Goal: Information Seeking & Learning: Learn about a topic

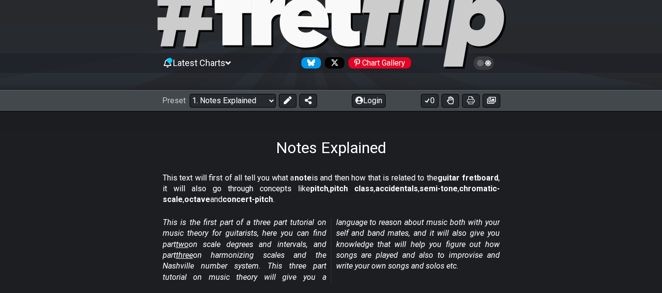
scroll to position [49, 0]
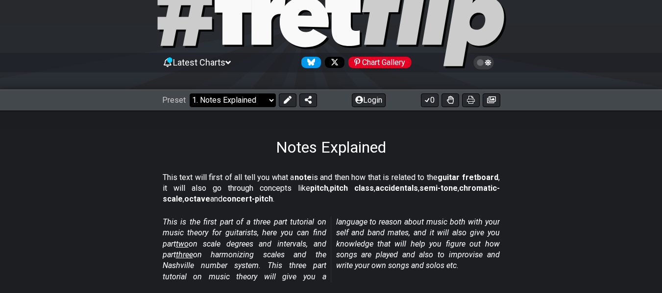
click at [271, 100] on select "Welcome to #fretflip! Initial Preset Custom Preset Minor Pentatonic Major Penta…" at bounding box center [233, 101] width 86 height 14
click at [190, 94] on select "Welcome to #fretflip! Initial Preset Custom Preset Minor Pentatonic Major Penta…" at bounding box center [233, 101] width 86 height 14
select select "/minor-pentatonic"
select select "C"
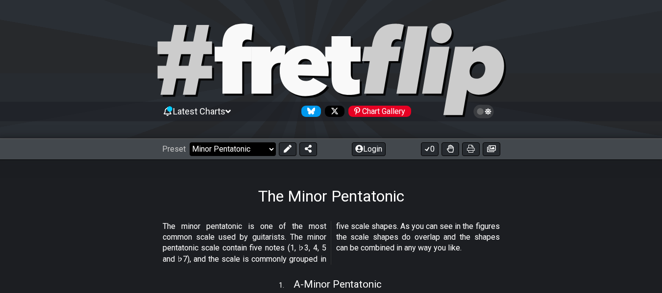
click at [268, 147] on select "Welcome to #fretflip! Initial Preset Custom Preset Minor Pentatonic Major Penta…" at bounding box center [233, 150] width 86 height 14
click at [190, 143] on select "Welcome to #fretflip! Initial Preset Custom Preset Minor Pentatonic Major Penta…" at bounding box center [233, 150] width 86 height 14
select select "/welcome"
select select "C"
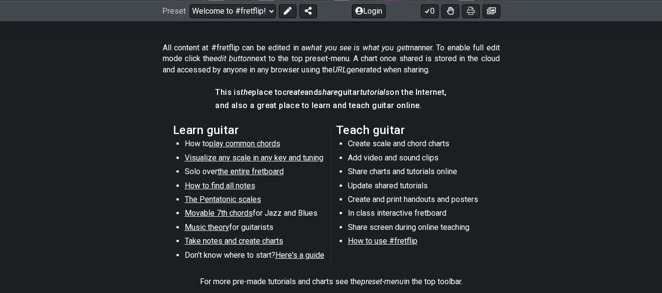
scroll to position [441, 0]
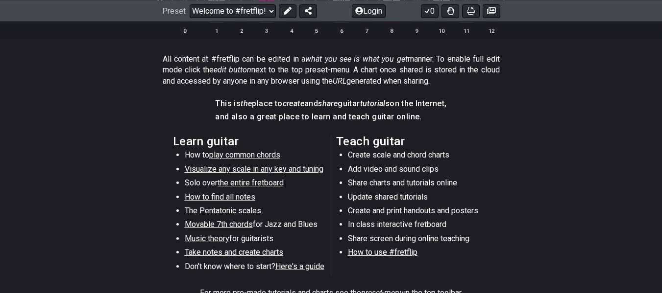
click at [259, 154] on span "play common chords" at bounding box center [244, 154] width 71 height 9
select select "/common-guitar-chords"
